Goal: Find specific page/section: Find specific page/section

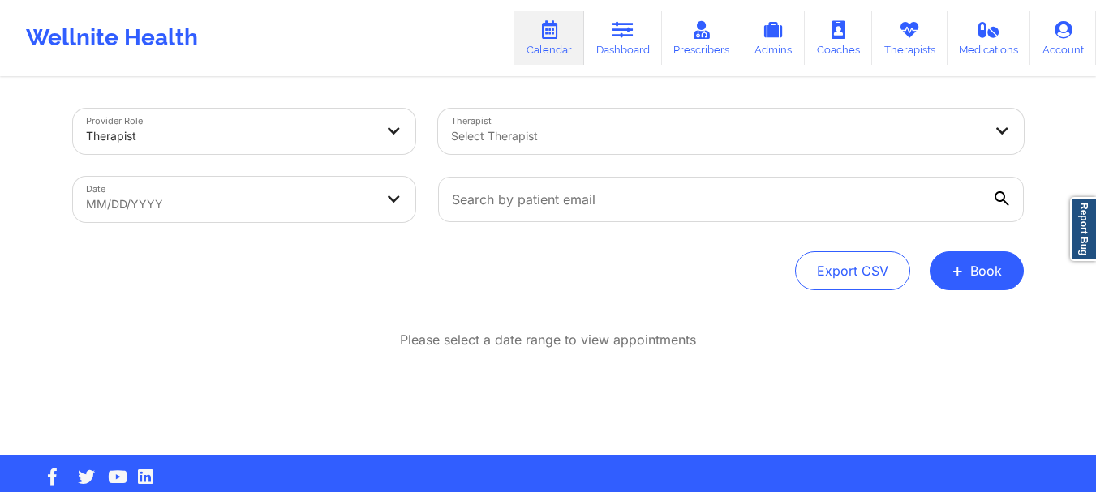
click at [294, 232] on div "Date MM/DD/YYYY" at bounding box center [244, 200] width 365 height 68
click at [306, 209] on body "Wellnite Health Calendar Dashboard Prescribers Admins Coaches Therapists Medica…" at bounding box center [548, 246] width 1096 height 492
select select "2025-8"
select select "2025-9"
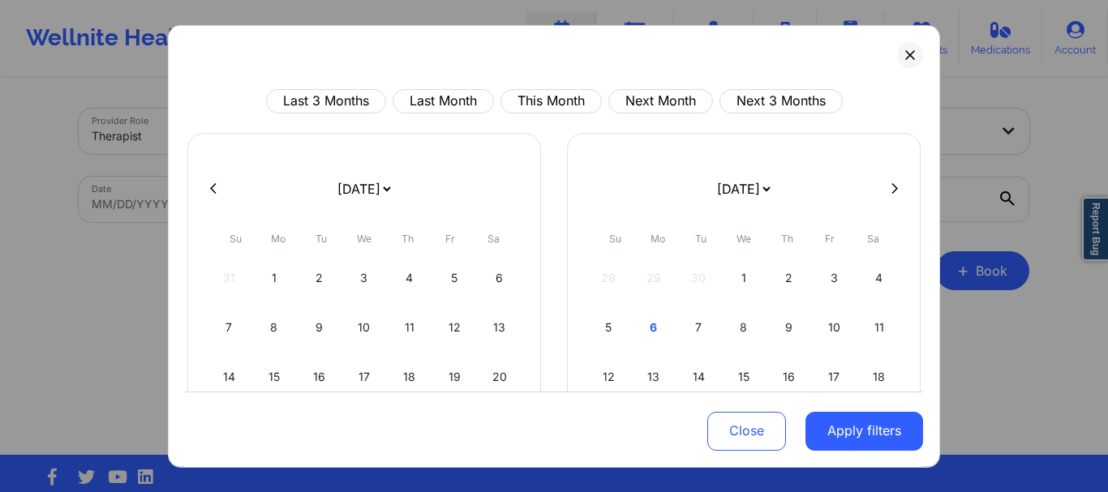
click at [660, 187] on form "[DATE] [DATE] [DATE] [DATE] [DATE] [DATE] [DATE] [DATE] [DATE] [DATE] [DATE] [D…" at bounding box center [744, 188] width 264 height 45
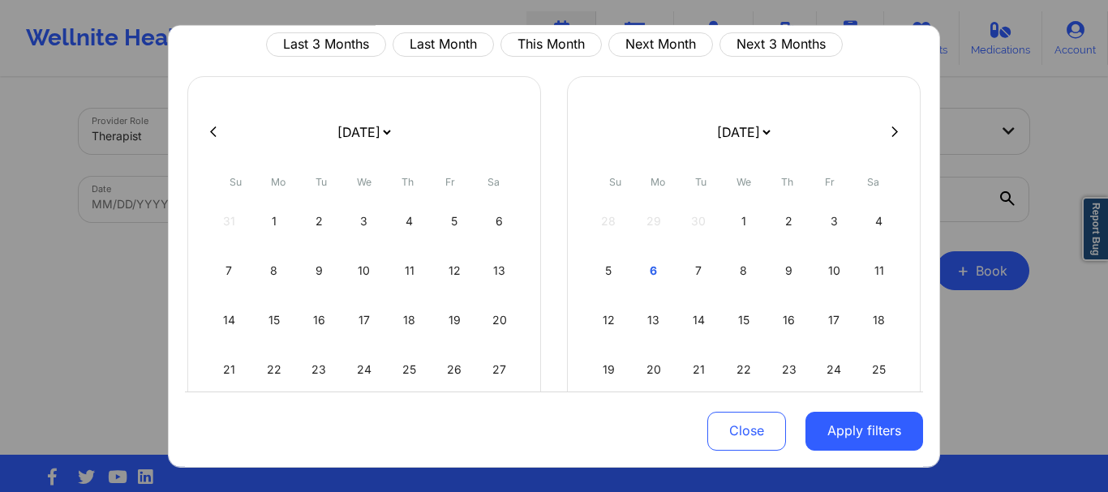
scroll to position [81, 0]
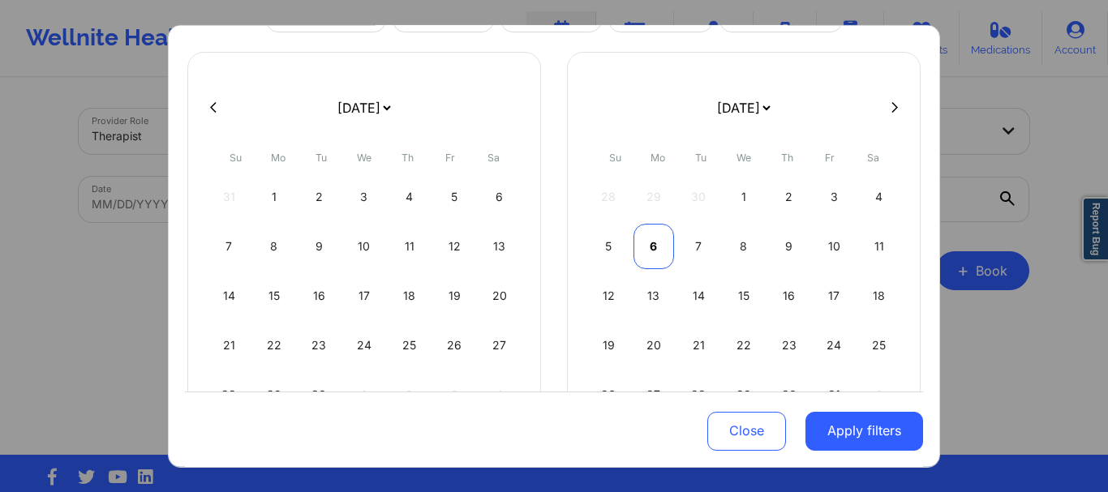
click at [652, 245] on div "6" at bounding box center [654, 245] width 41 height 45
select select "2025-9"
select select "2025-10"
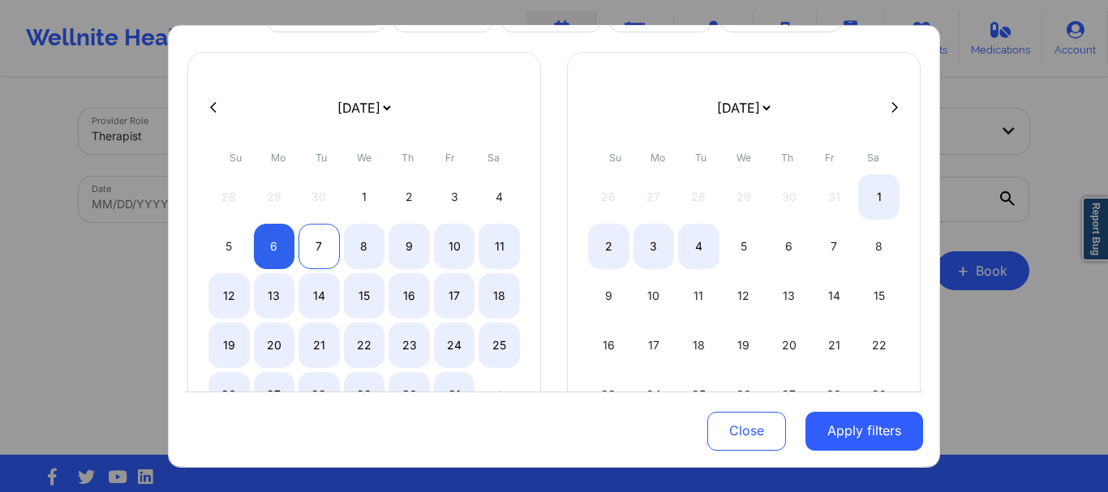
select select "2025-9"
select select "2025-10"
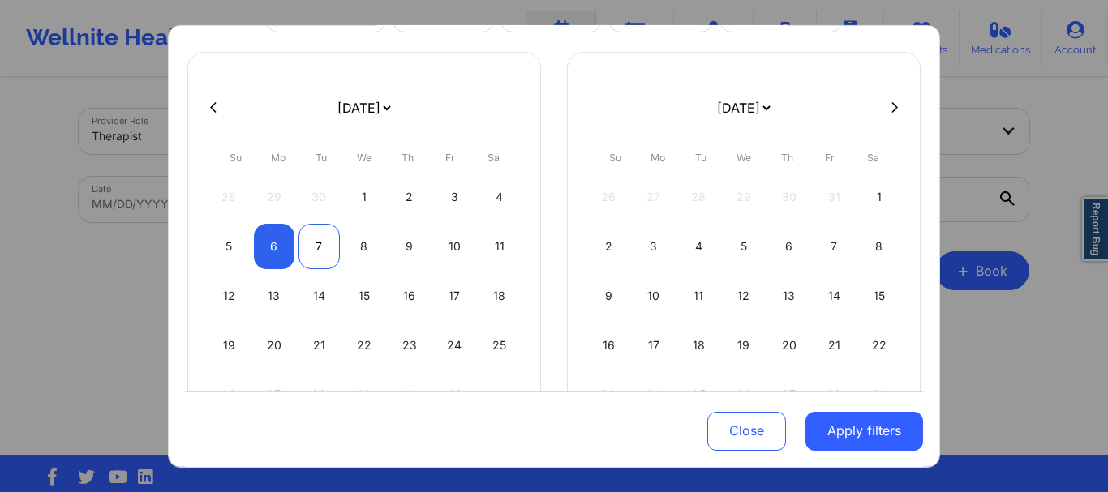
click at [302, 239] on div "7" at bounding box center [319, 245] width 41 height 45
select select "2025-9"
select select "2025-10"
click at [316, 251] on div "7" at bounding box center [319, 245] width 41 height 45
select select "2025-9"
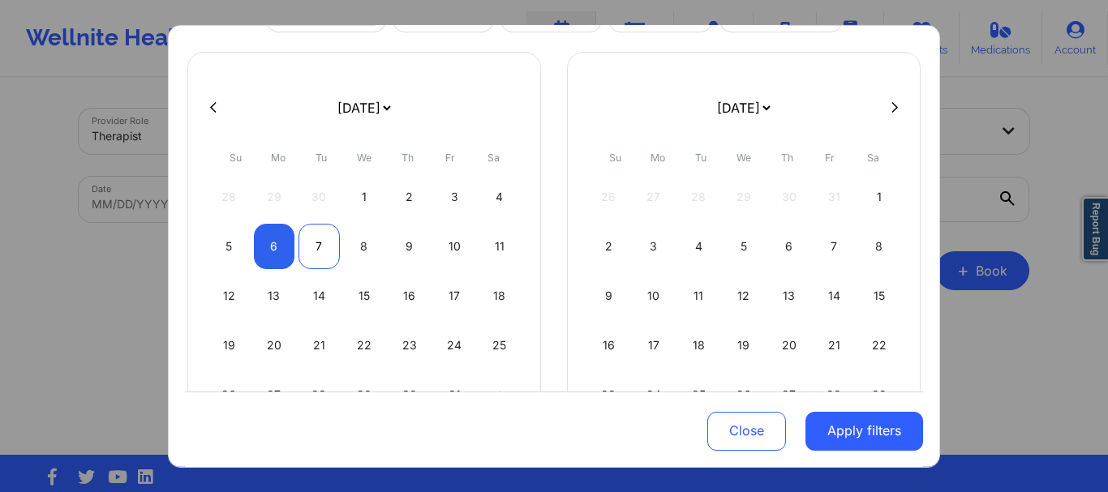
select select "2025-10"
select select "2025-9"
select select "2025-10"
click at [268, 242] on div "6" at bounding box center [274, 245] width 41 height 45
select select "2025-9"
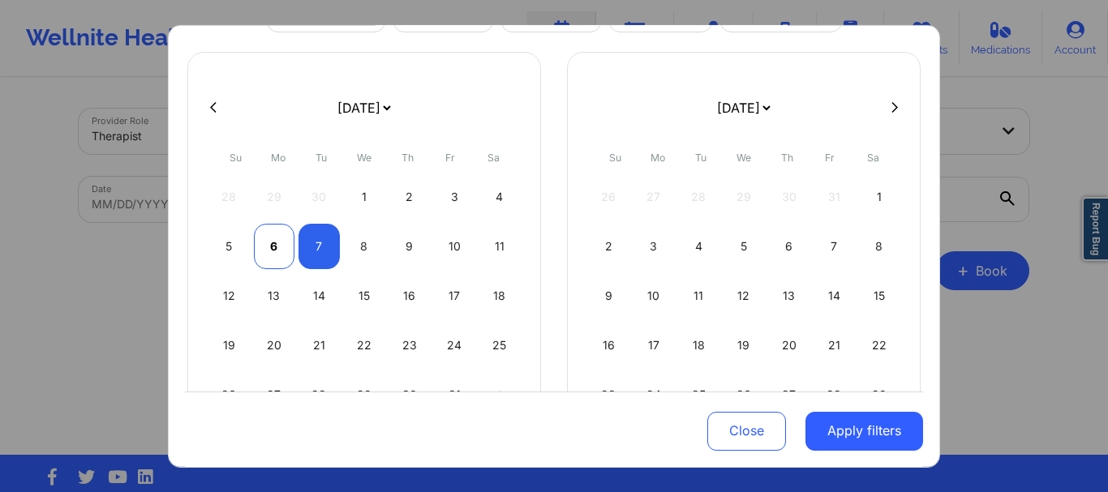
select select "2025-10"
click at [303, 245] on div "7" at bounding box center [319, 245] width 41 height 45
select select "2025-9"
select select "2025-10"
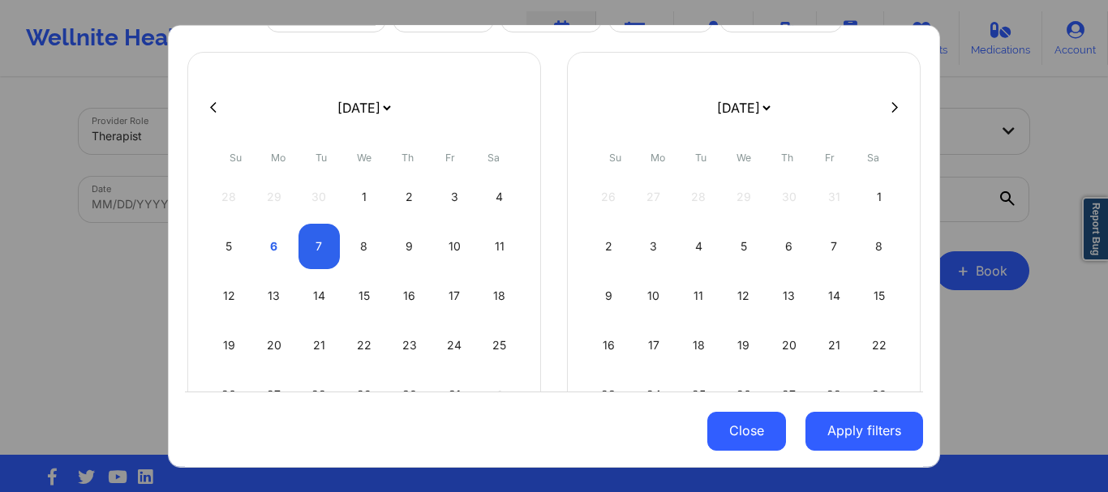
select select "2025-9"
select select "2025-10"
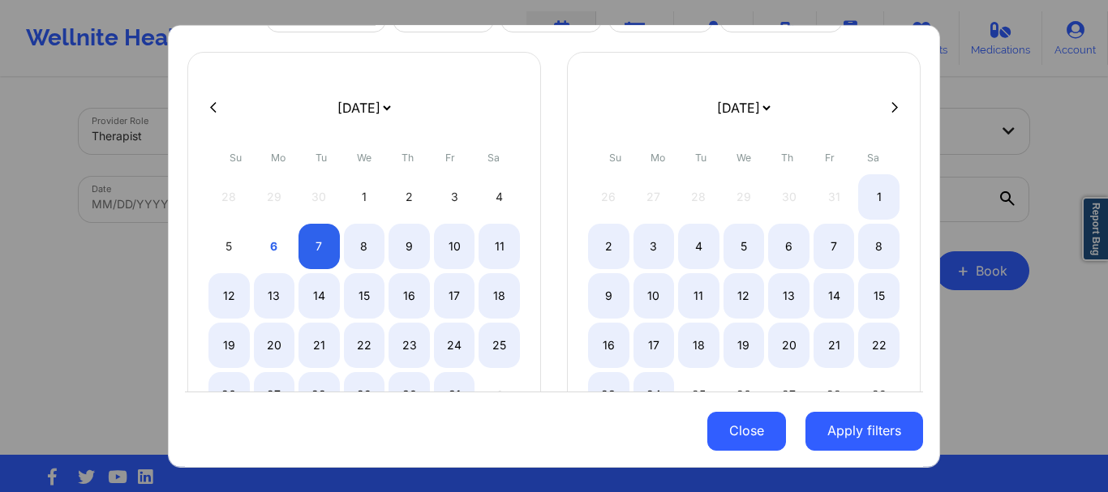
click at [738, 435] on button "Close" at bounding box center [746, 431] width 79 height 39
click at [738, 435] on div "Please select a date range to view appointments" at bounding box center [554, 393] width 951 height 124
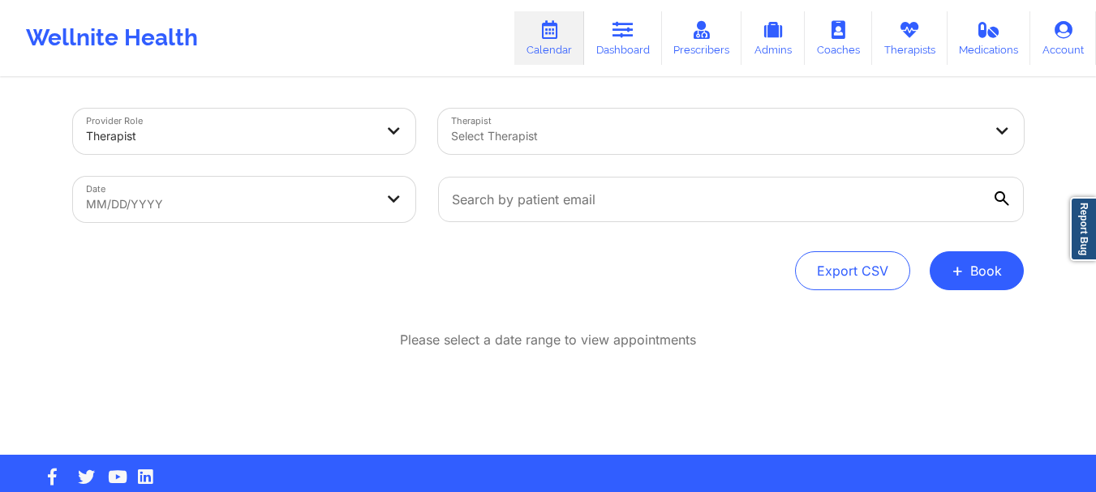
select select "2025-8"
select select "2025-9"
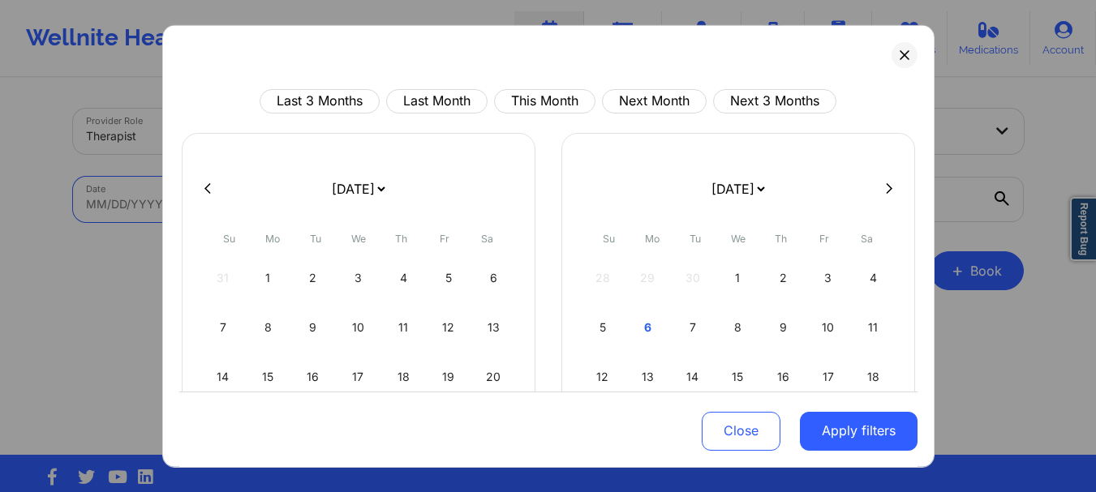
click at [201, 203] on body "Wellnite Health Calendar Dashboard Prescribers Admins Coaches Therapists Medica…" at bounding box center [548, 246] width 1096 height 492
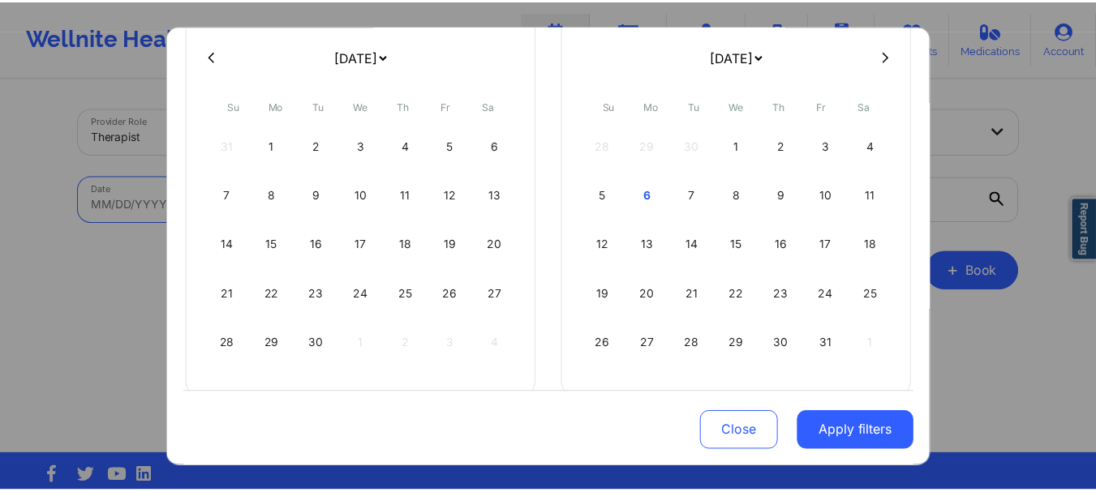
scroll to position [160, 0]
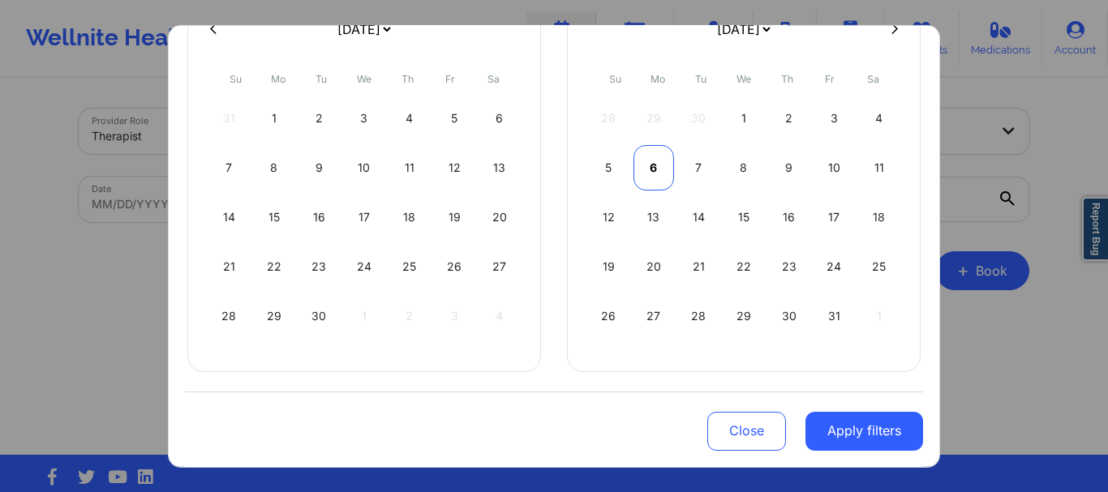
click at [639, 164] on div "6" at bounding box center [654, 166] width 41 height 45
select select "2025-9"
select select "2025-10"
select select "2025-9"
select select "2025-10"
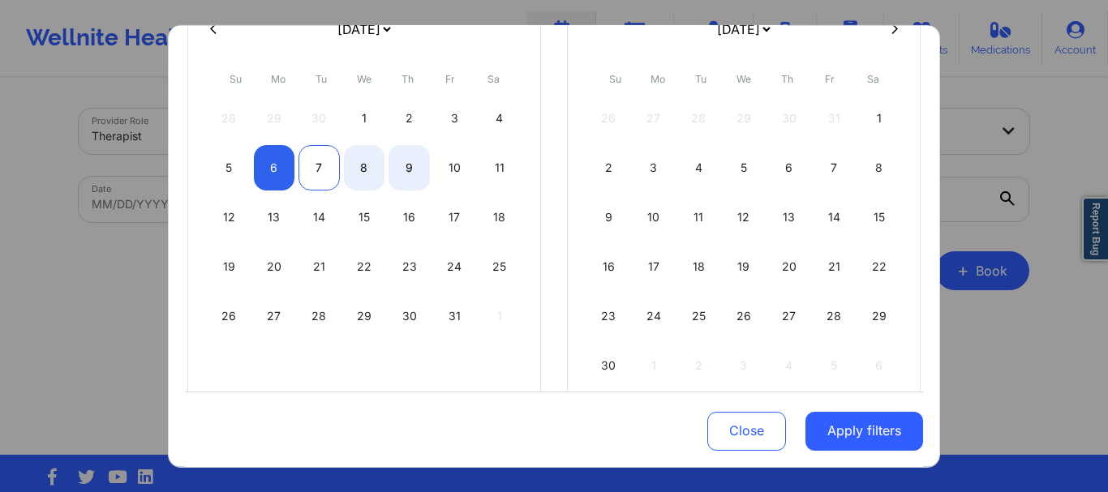
select select "2025-9"
select select "2025-10"
click at [311, 167] on div "7" at bounding box center [319, 166] width 41 height 45
select select "2025-9"
select select "2025-10"
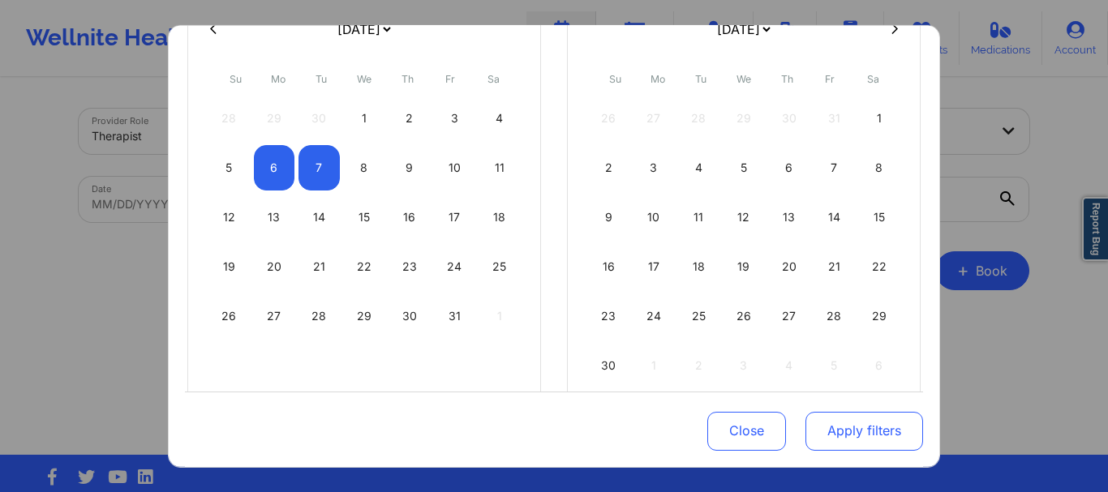
click at [852, 427] on button "Apply filters" at bounding box center [865, 431] width 118 height 39
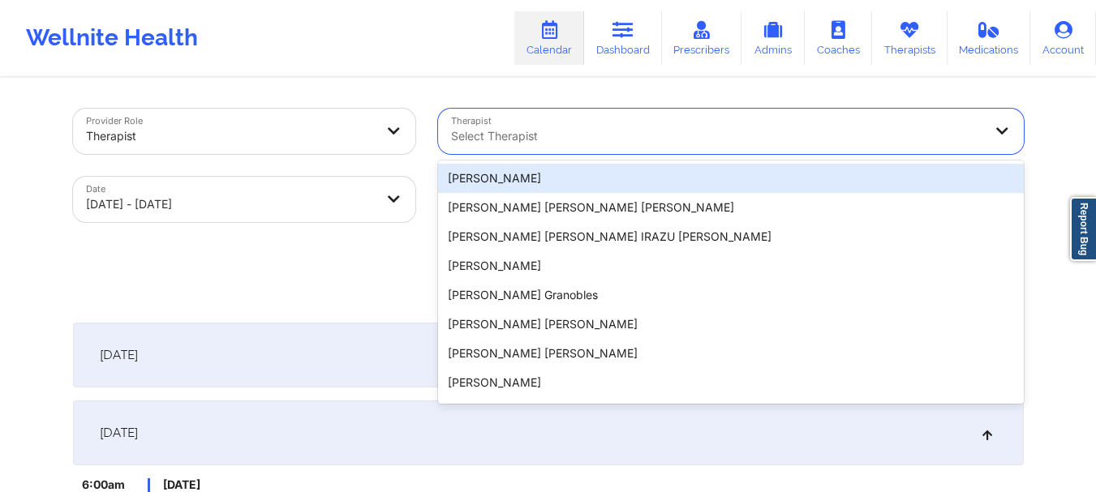
click at [617, 140] on div at bounding box center [717, 136] width 532 height 19
paste input "Therapist"
type input "Therapist"
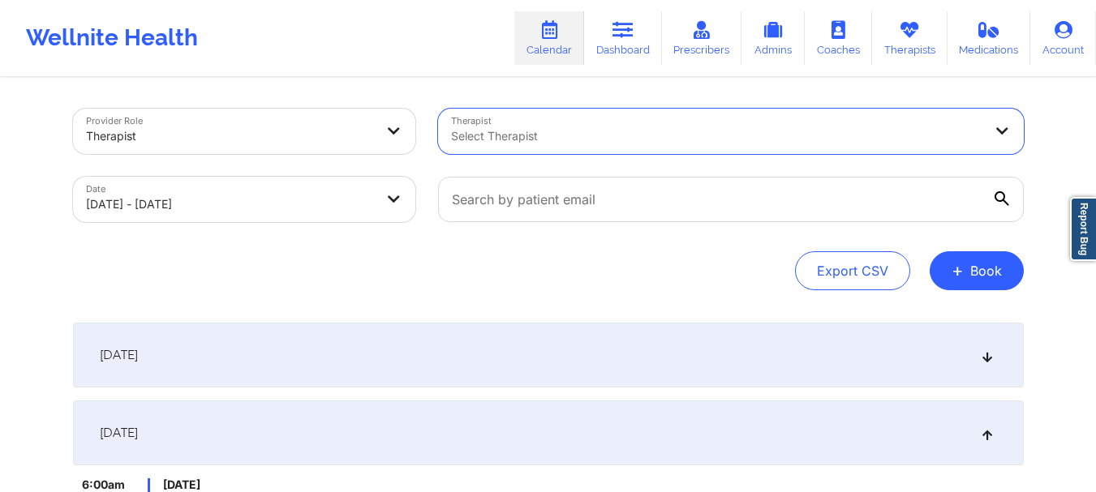
drag, startPoint x: 551, startPoint y: 137, endPoint x: 290, endPoint y: 132, distance: 261.3
click at [290, 133] on div "Provider Role Therapist Therapist Select Therapist Date [DATE] - [DATE]" at bounding box center [549, 165] width 974 height 136
paste input "[PERSON_NAME]"
type input "[PERSON_NAME]"
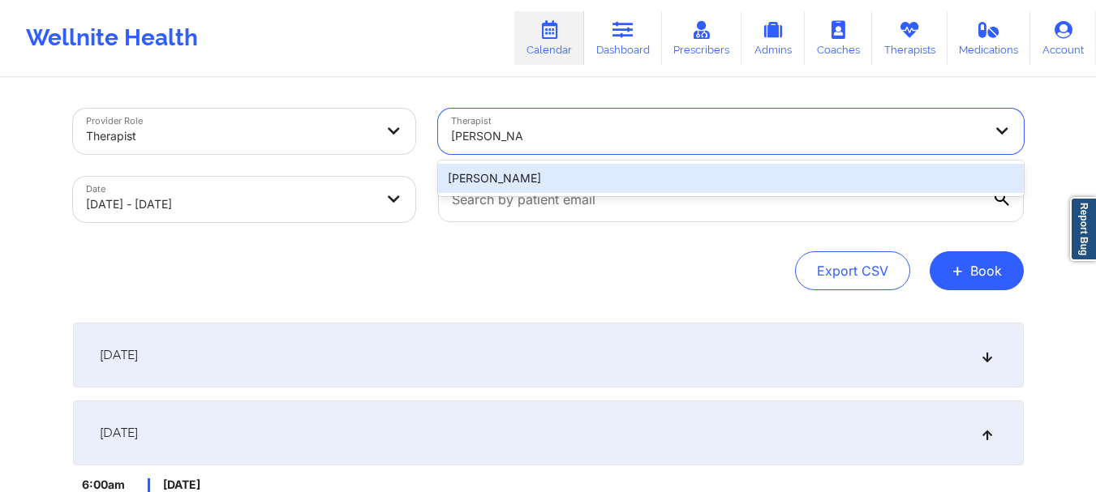
click at [621, 183] on div "[PERSON_NAME]" at bounding box center [731, 178] width 586 height 29
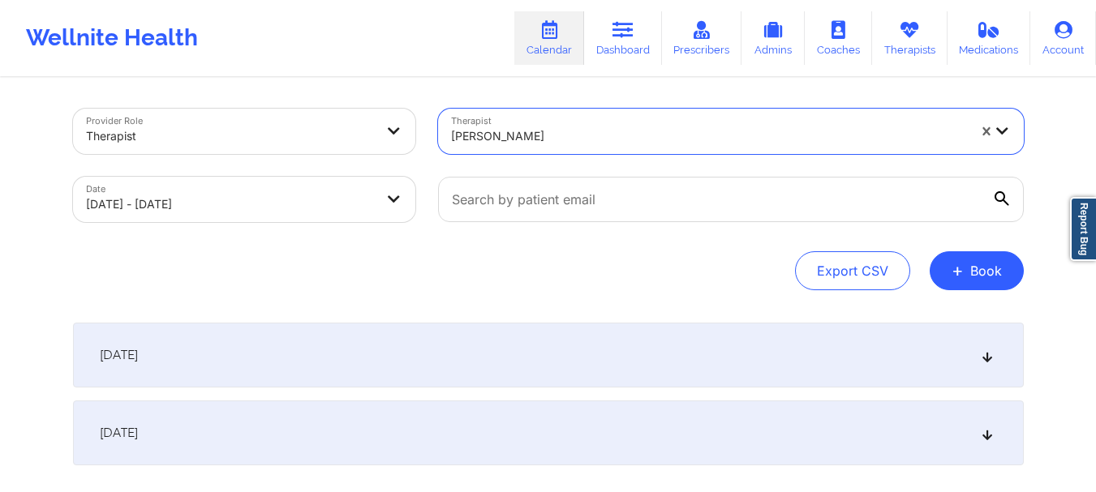
click at [611, 274] on div "Export CSV + Book" at bounding box center [548, 271] width 951 height 39
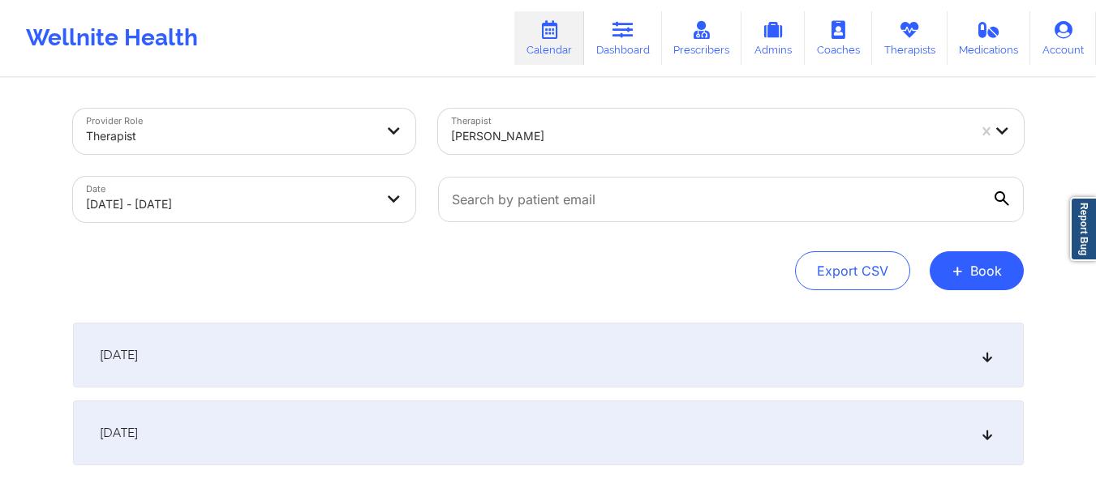
click at [582, 352] on div "[DATE]" at bounding box center [548, 355] width 951 height 65
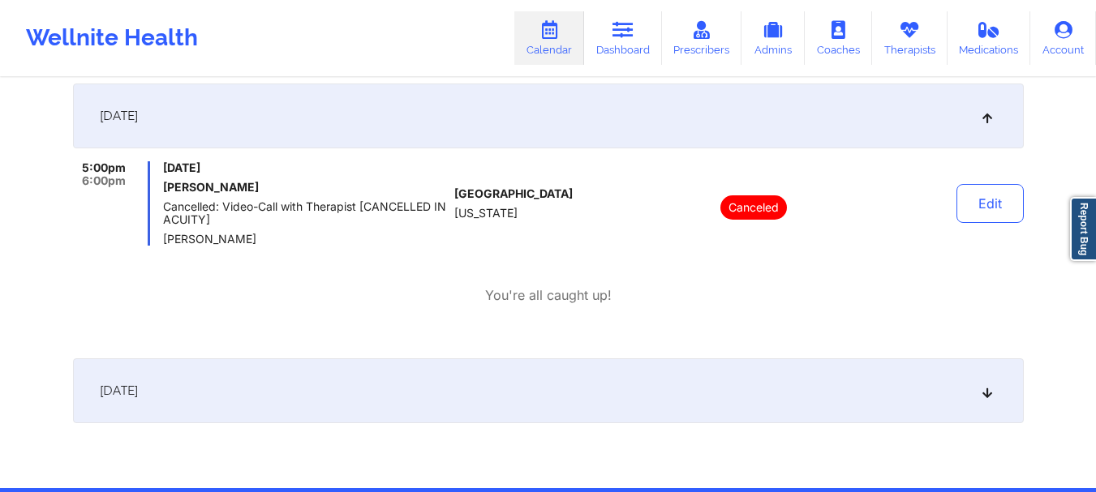
scroll to position [243, 0]
